Goal: Navigation & Orientation: Find specific page/section

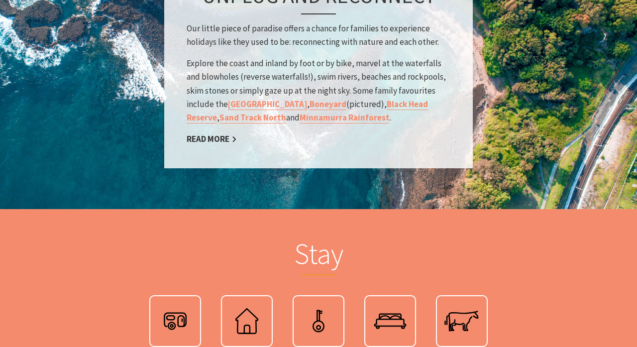
scroll to position [1639, 0]
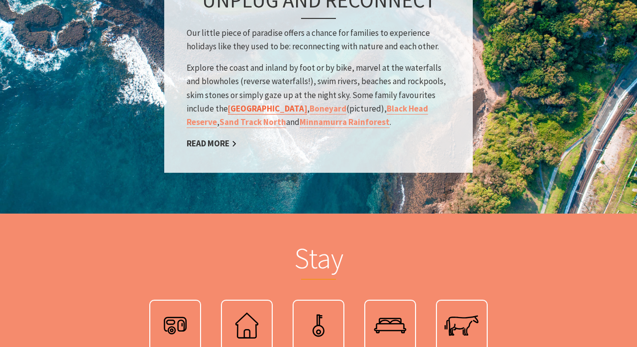
click at [244, 108] on link "[GEOGRAPHIC_DATA]" at bounding box center [267, 108] width 79 height 11
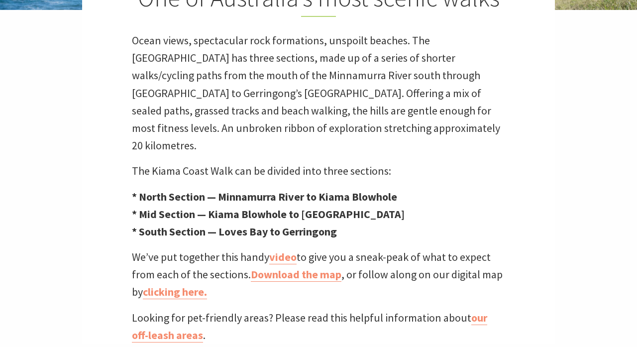
scroll to position [324, 0]
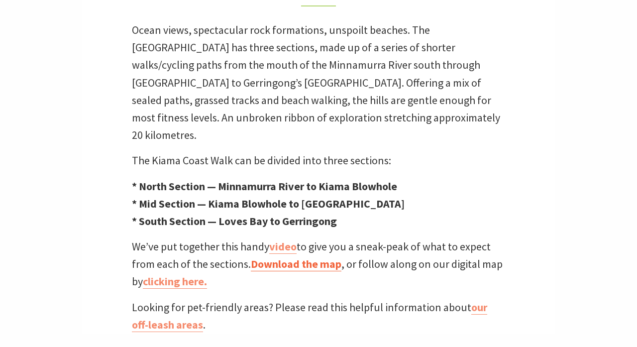
click at [295, 257] on link "Download the map" at bounding box center [296, 264] width 91 height 14
click at [193, 274] on link "clicking here." at bounding box center [175, 281] width 64 height 14
click at [288, 257] on link "Download the map" at bounding box center [296, 264] width 91 height 14
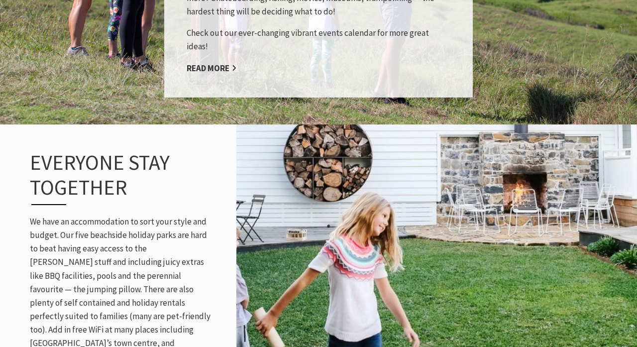
scroll to position [1148, 0]
